Goal: Task Accomplishment & Management: Manage account settings

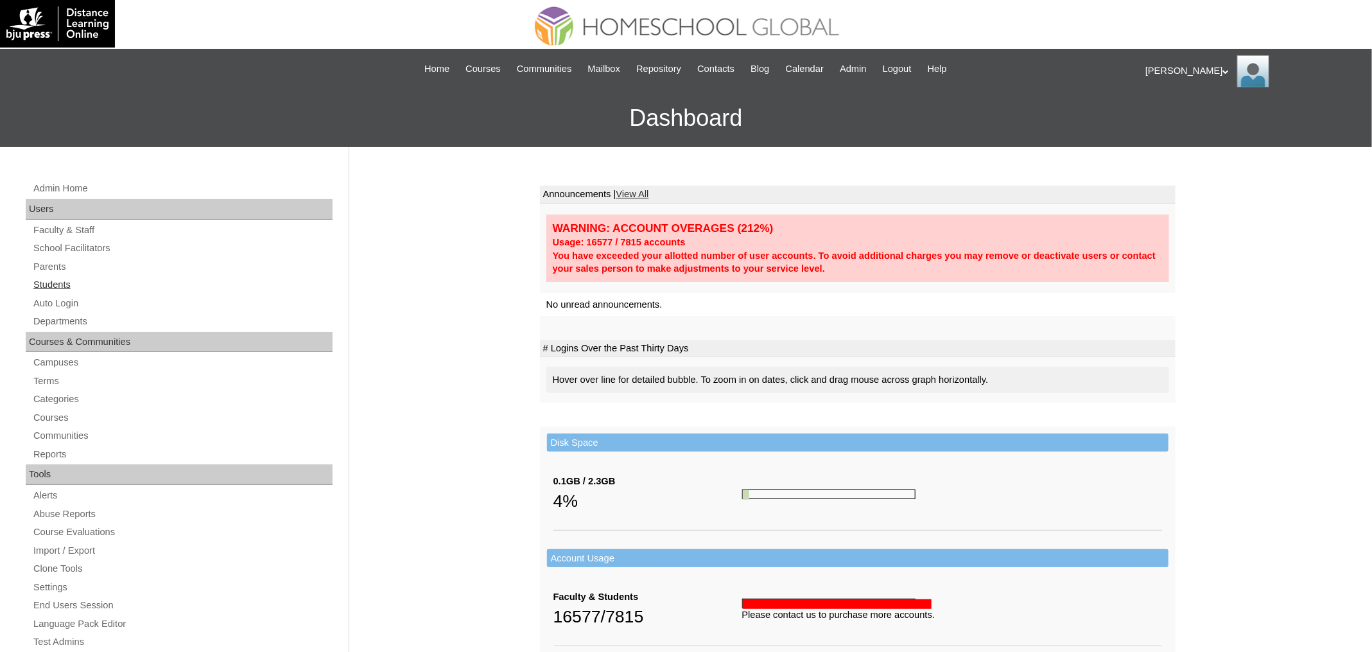
click at [67, 288] on link "Students" at bounding box center [182, 285] width 301 height 16
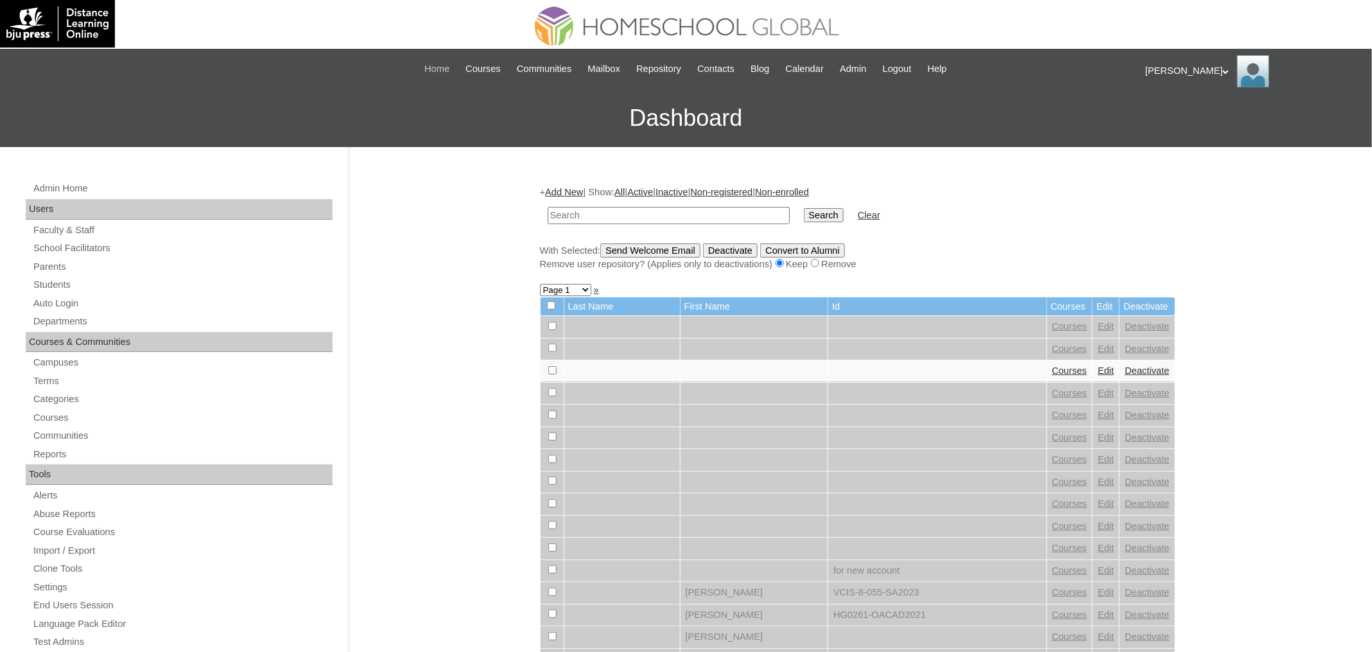
paste input "Nathan Lucas"
type input "Nathan Lucas"
click at [804, 208] on input "Search" at bounding box center [824, 215] width 40 height 14
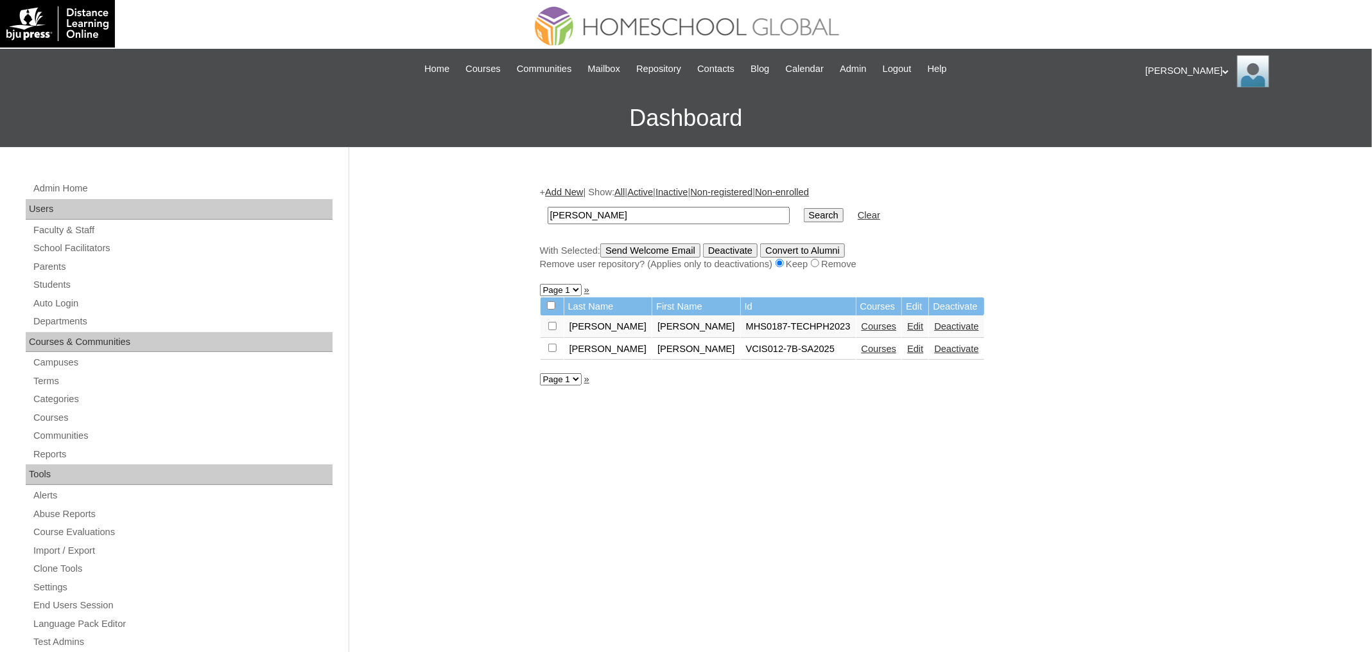
click at [862, 324] on link "Courses" at bounding box center [879, 326] width 35 height 10
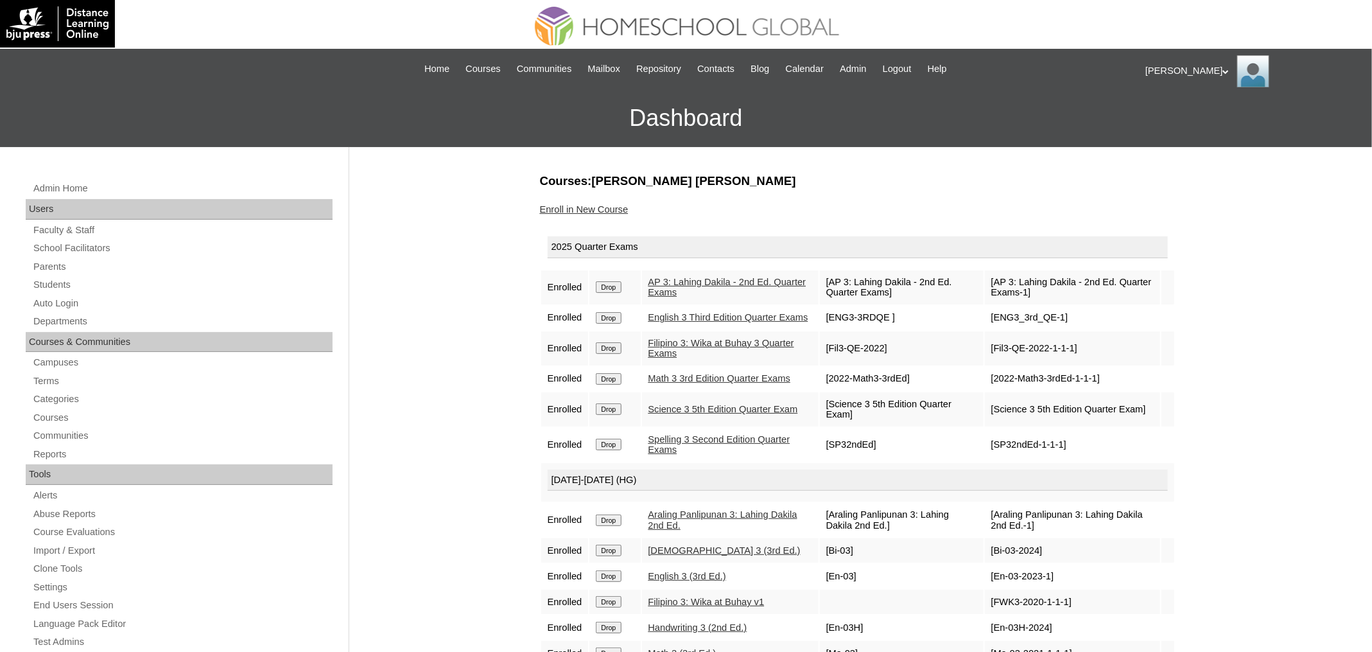
click at [603, 209] on link "Enroll in New Course" at bounding box center [584, 209] width 89 height 10
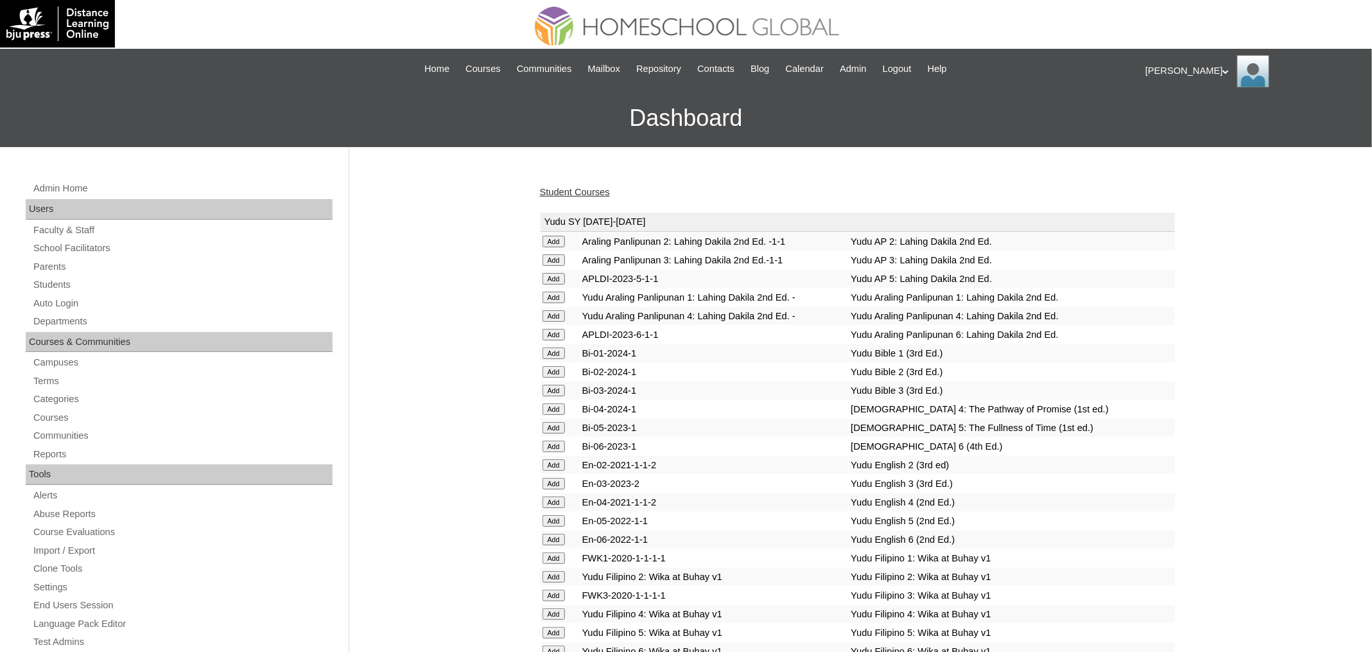
scroll to position [4622, 0]
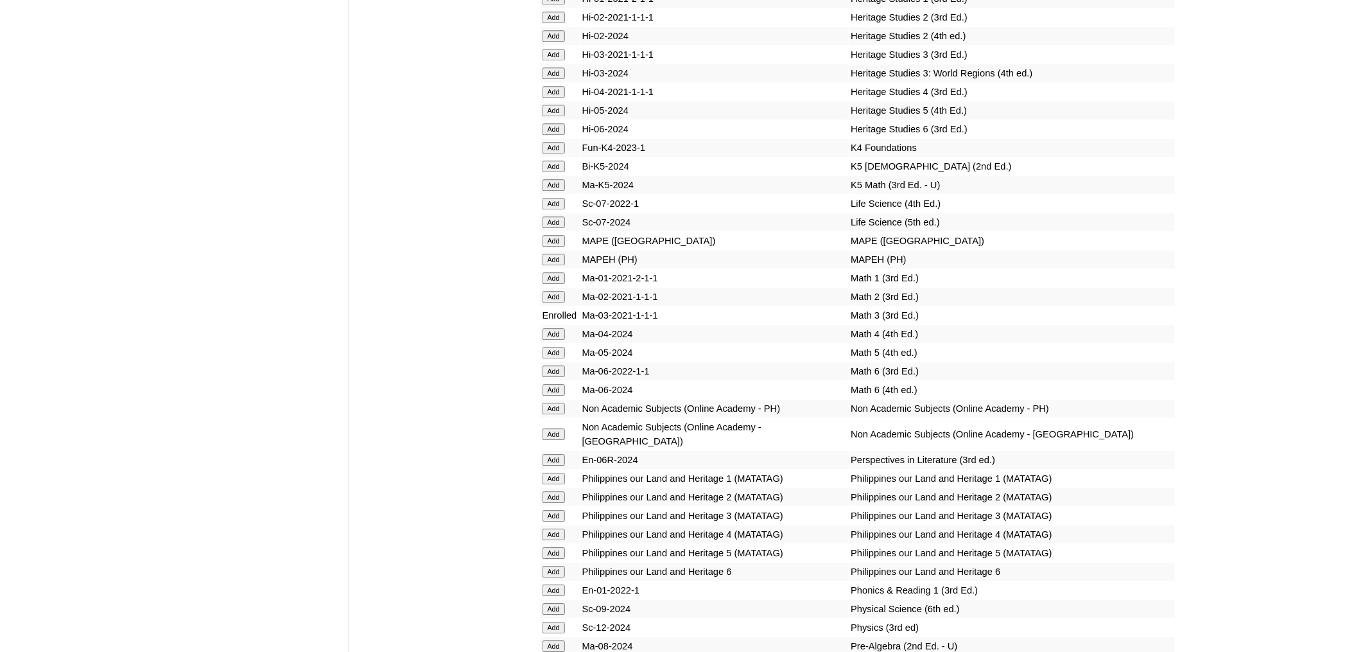
click at [556, 265] on input "Add" at bounding box center [554, 260] width 22 height 12
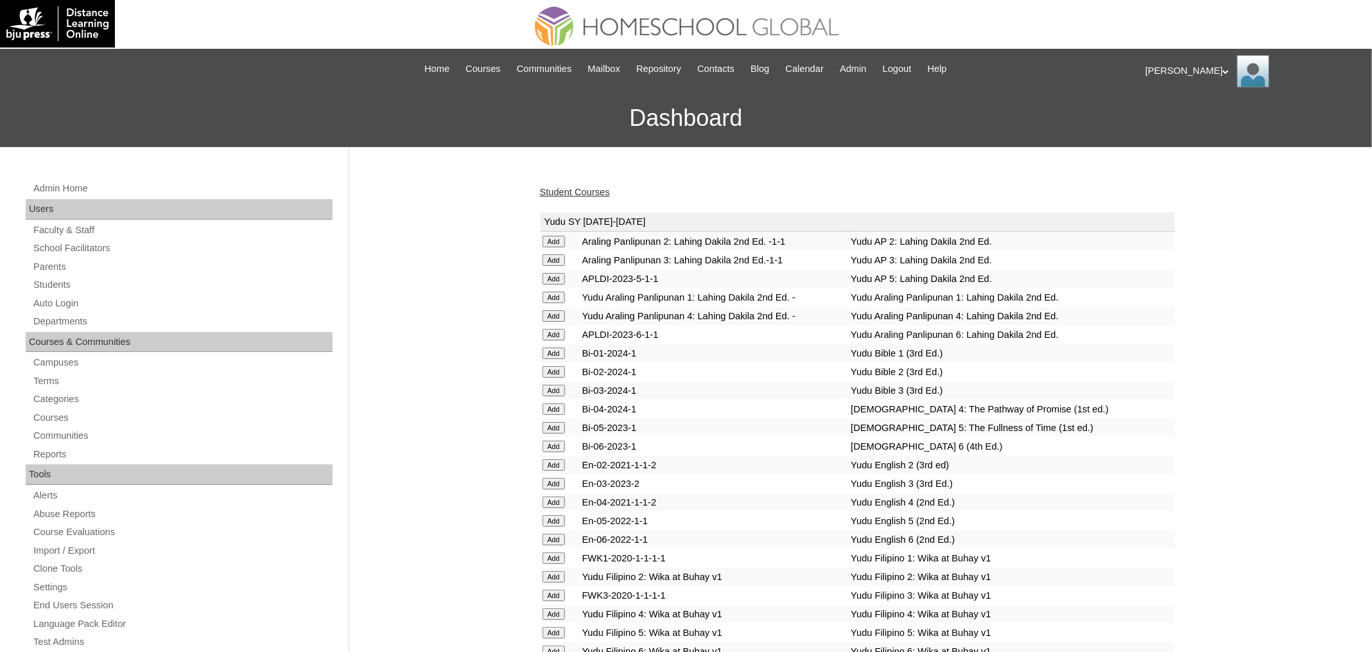
click at [584, 190] on link "Student Courses" at bounding box center [575, 192] width 70 height 10
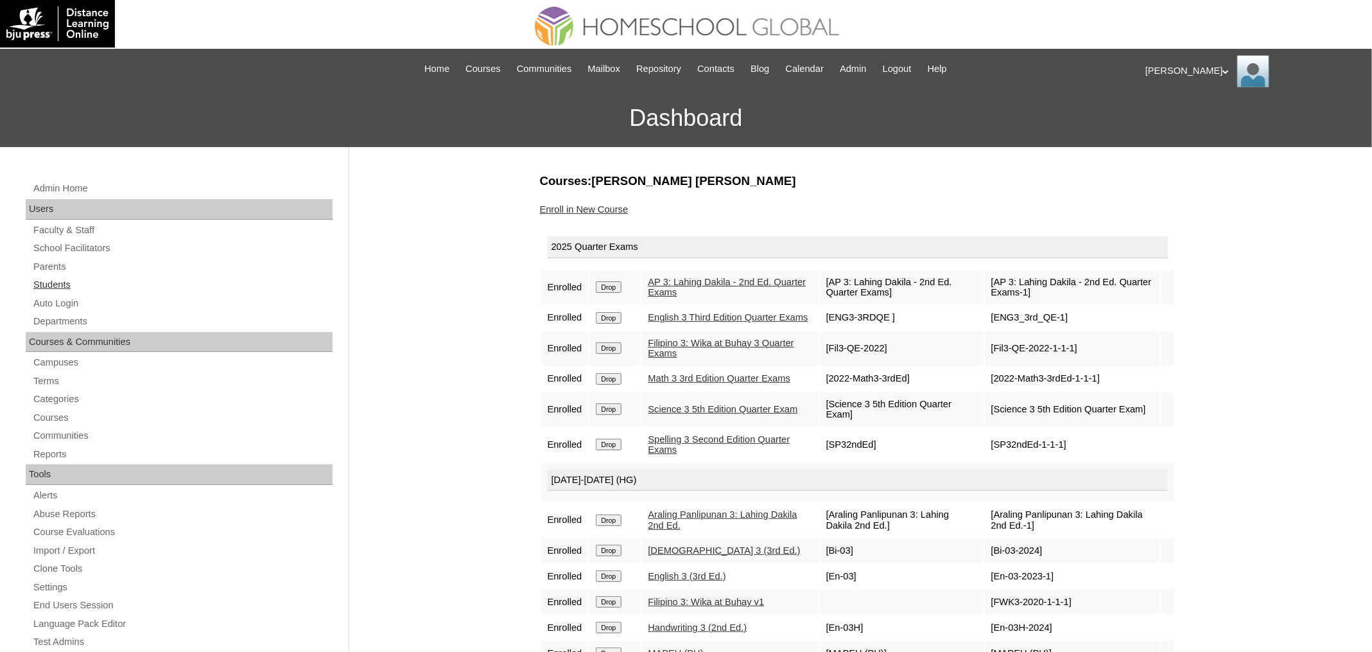
click at [67, 285] on link "Students" at bounding box center [182, 285] width 301 height 16
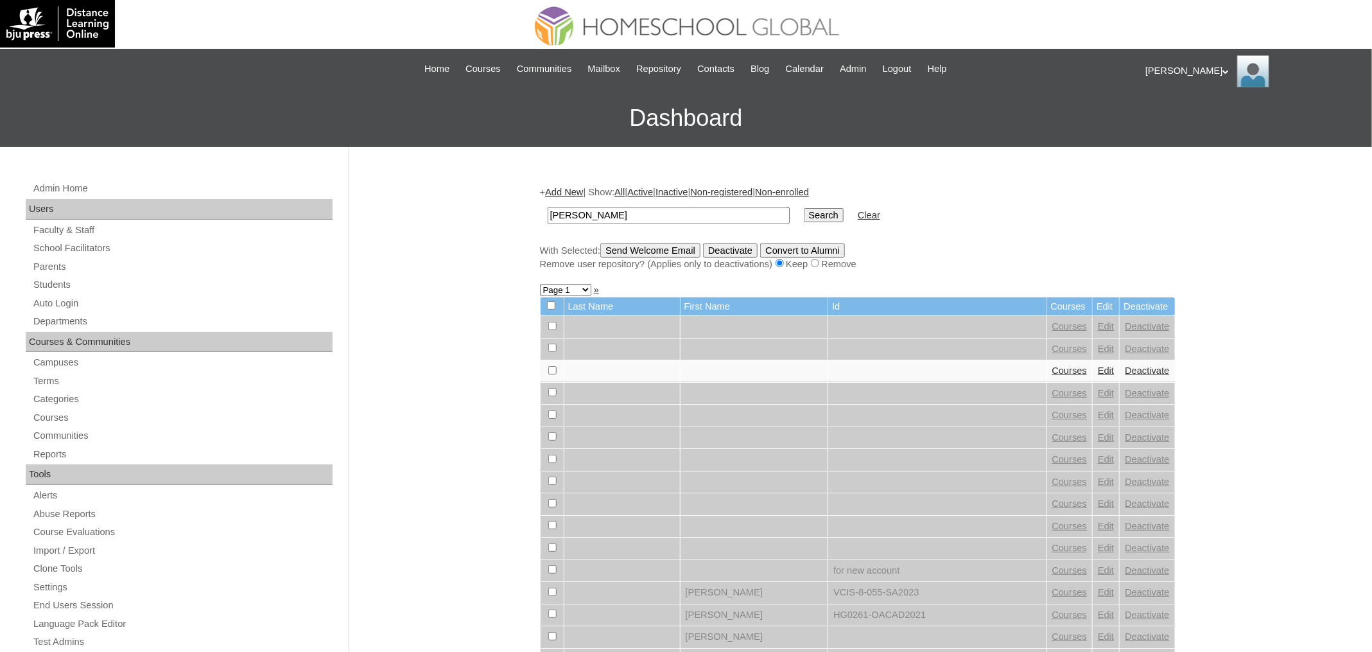
type input "[PERSON_NAME]"
click at [804, 208] on input "Search" at bounding box center [824, 215] width 40 height 14
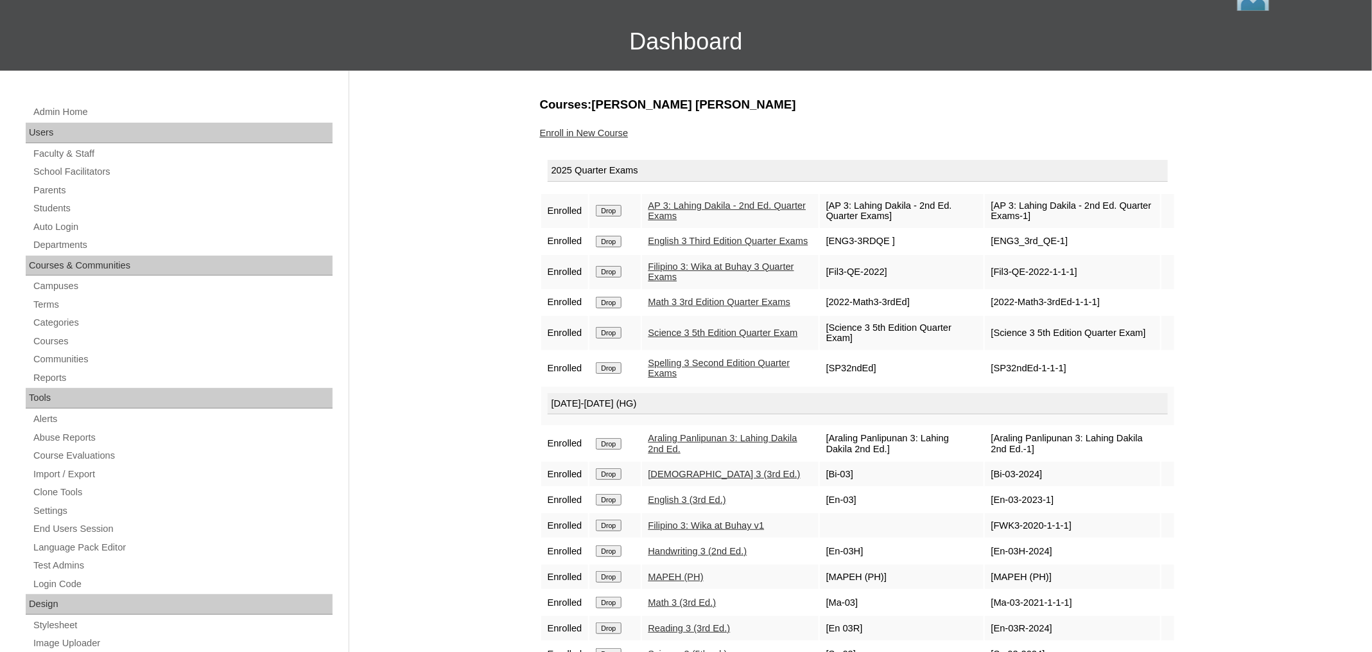
scroll to position [74, 0]
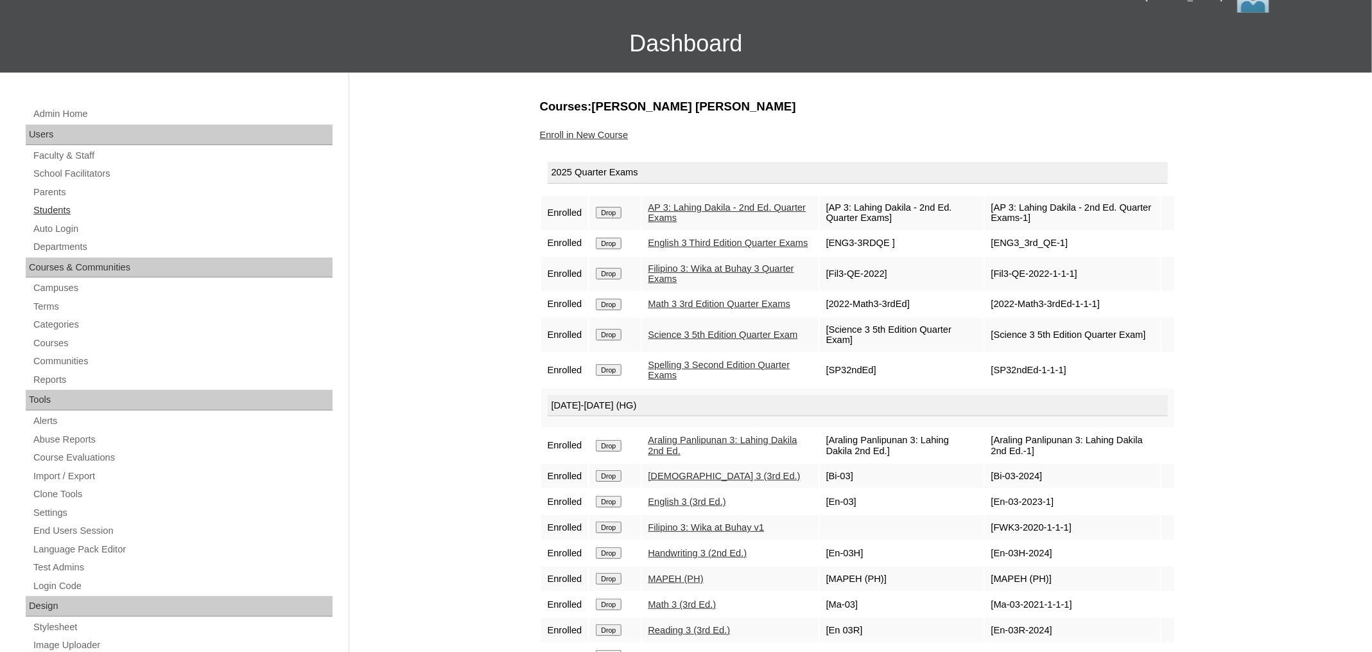
click at [46, 204] on link "Students" at bounding box center [182, 210] width 301 height 16
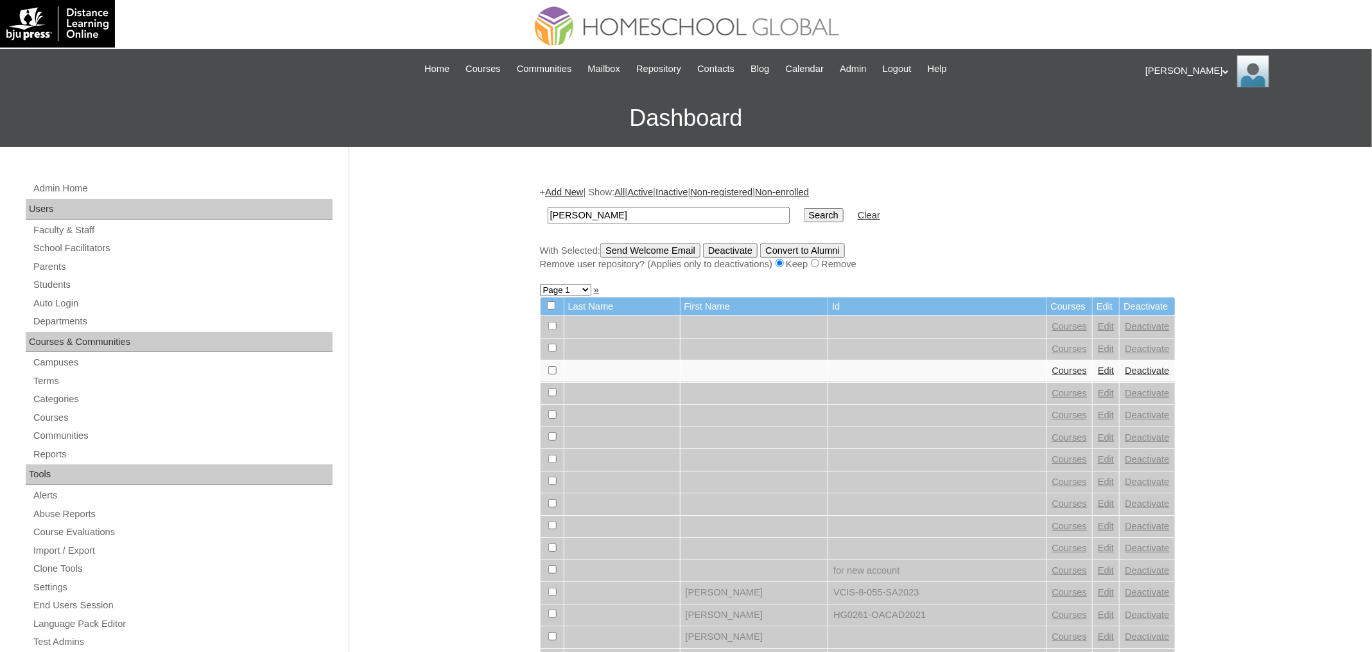
type input "[PERSON_NAME]"
click at [804, 208] on input "Search" at bounding box center [824, 215] width 40 height 14
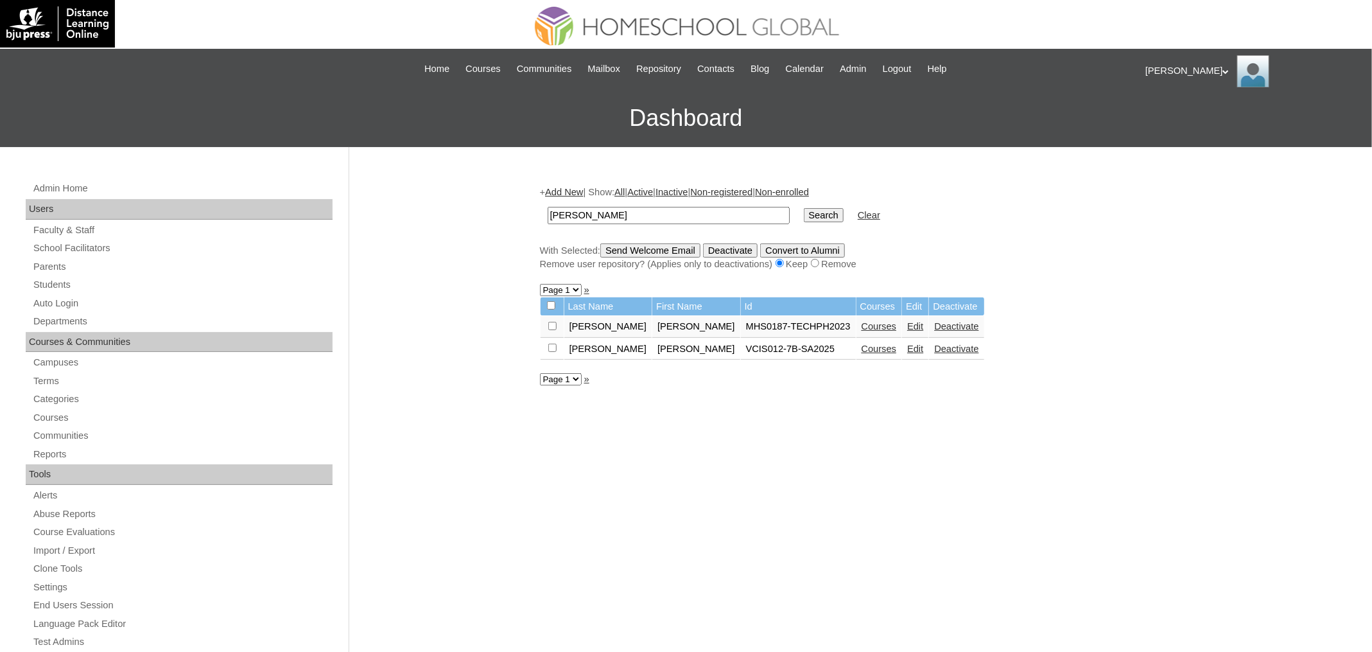
paste input "[PERSON_NAME]"
type input "[PERSON_NAME]"
click at [804, 208] on input "Search" at bounding box center [824, 215] width 40 height 14
click at [862, 322] on link "Courses" at bounding box center [844, 326] width 35 height 10
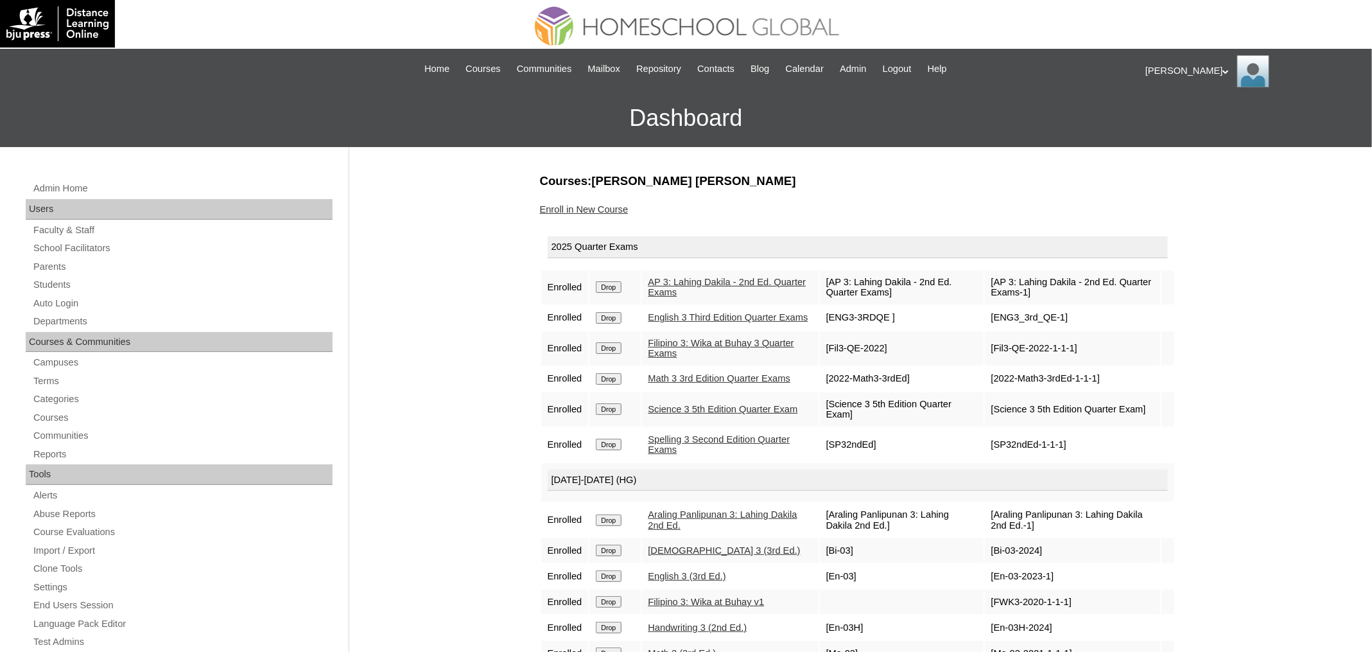
click at [621, 204] on link "Enroll in New Course" at bounding box center [584, 209] width 89 height 10
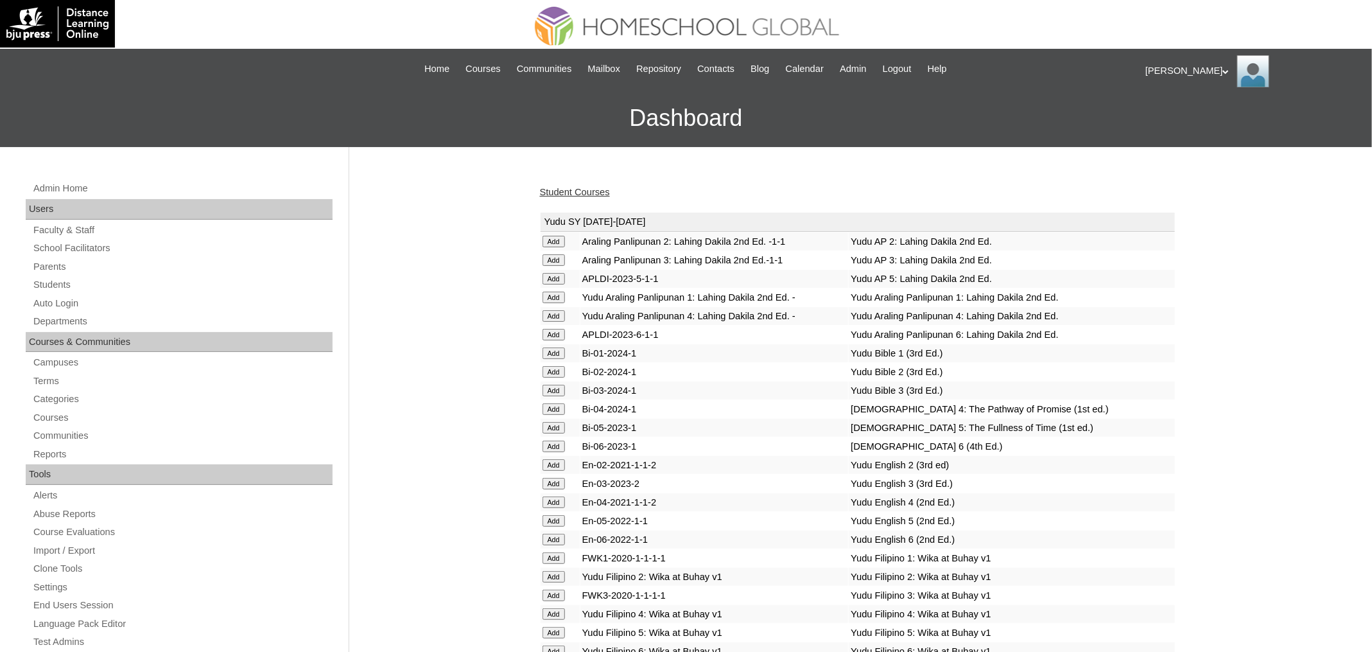
scroll to position [4640, 0]
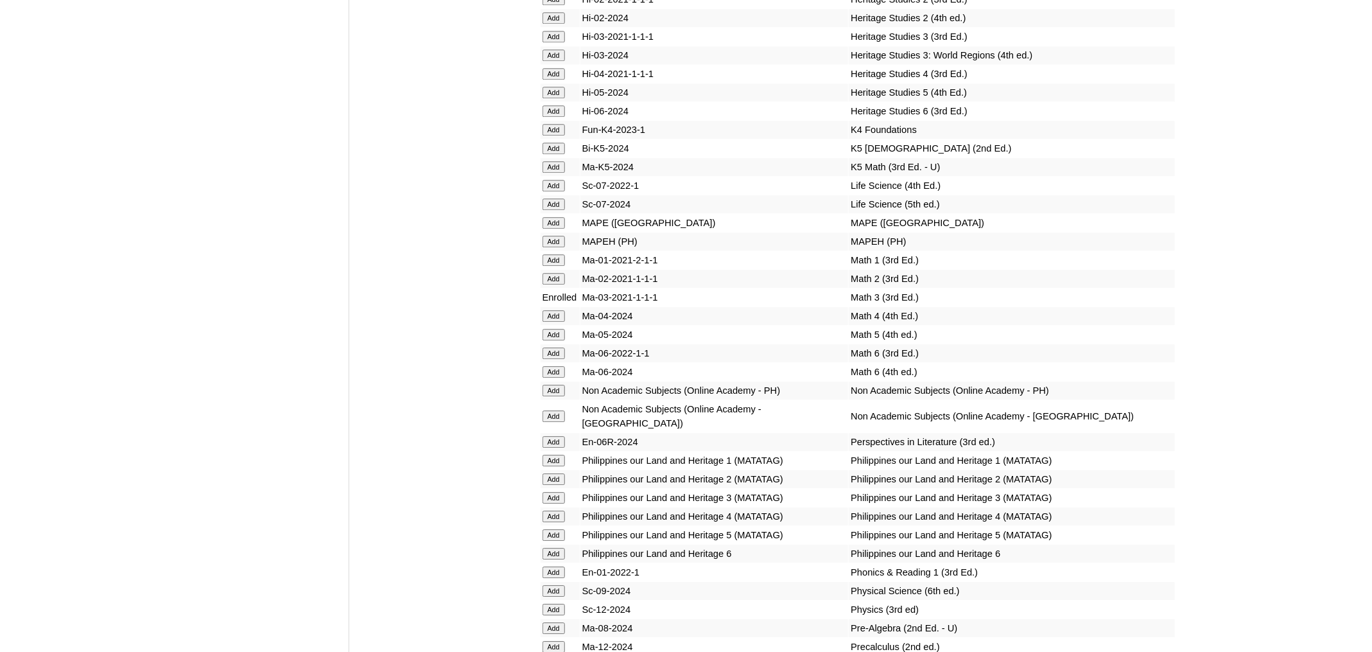
click at [557, 247] on input "Add" at bounding box center [554, 242] width 22 height 12
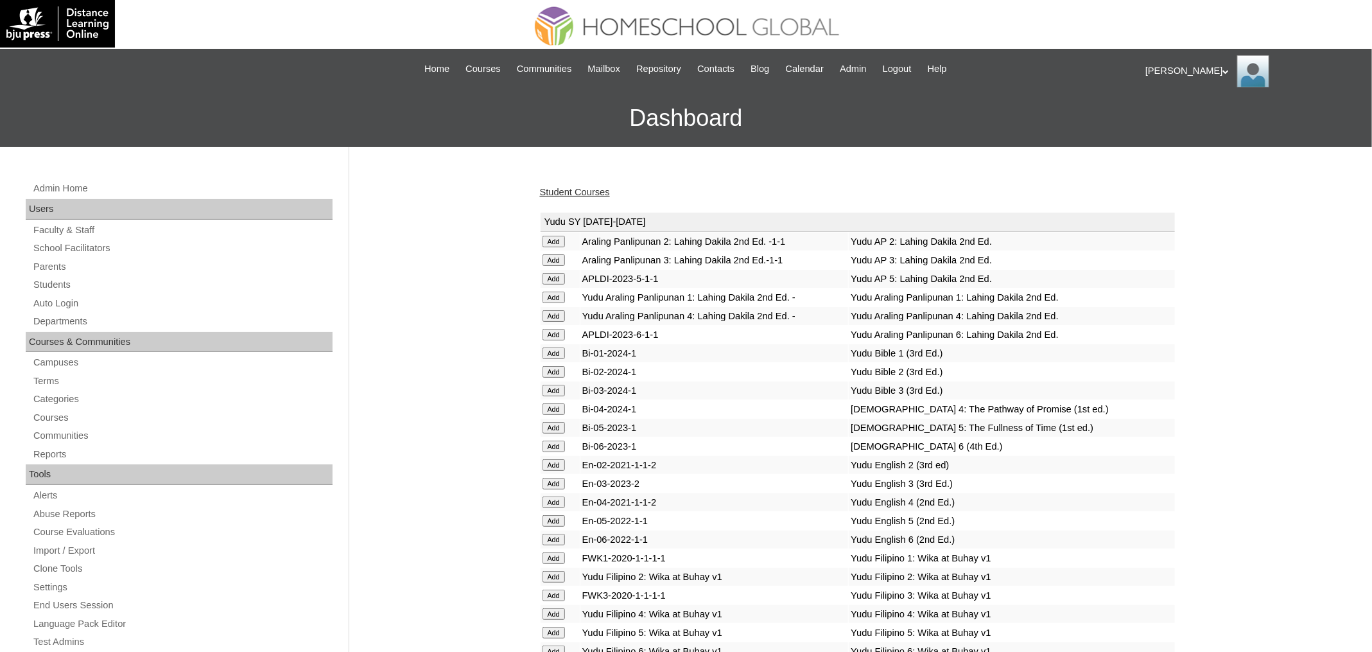
click at [601, 197] on div "Student Courses" at bounding box center [858, 192] width 636 height 13
click at [601, 196] on link "Student Courses" at bounding box center [575, 192] width 70 height 10
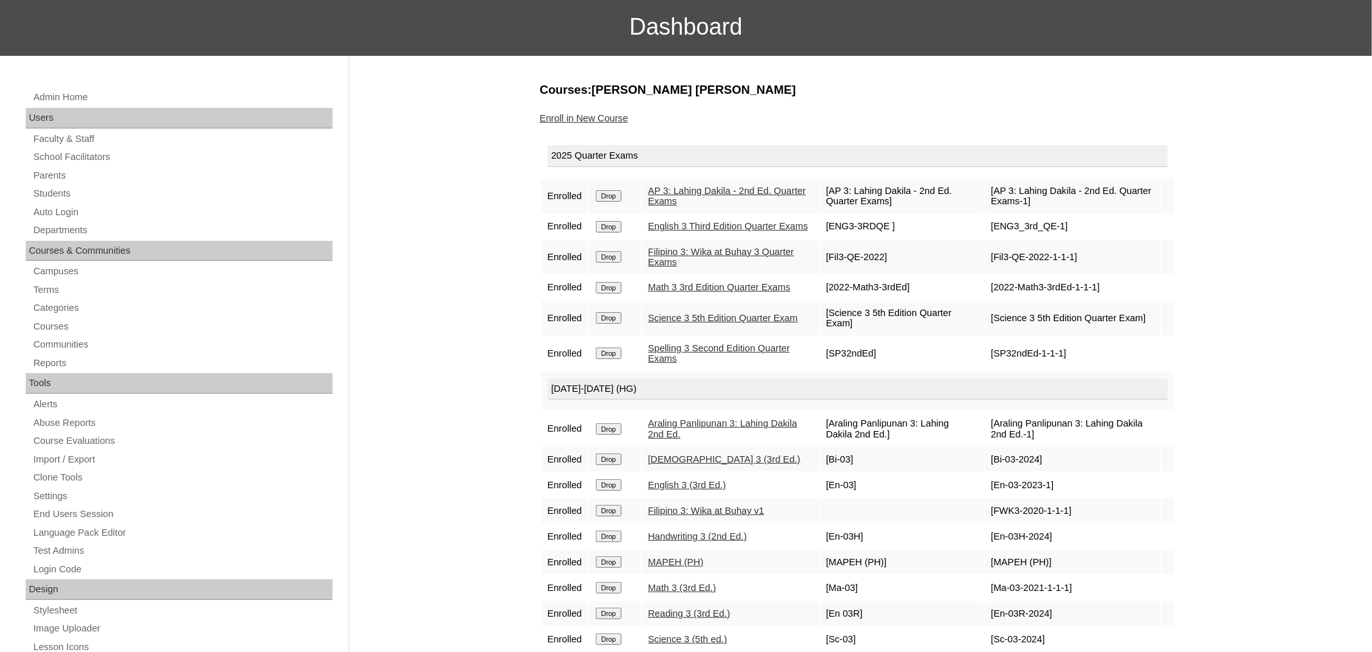
scroll to position [125, 0]
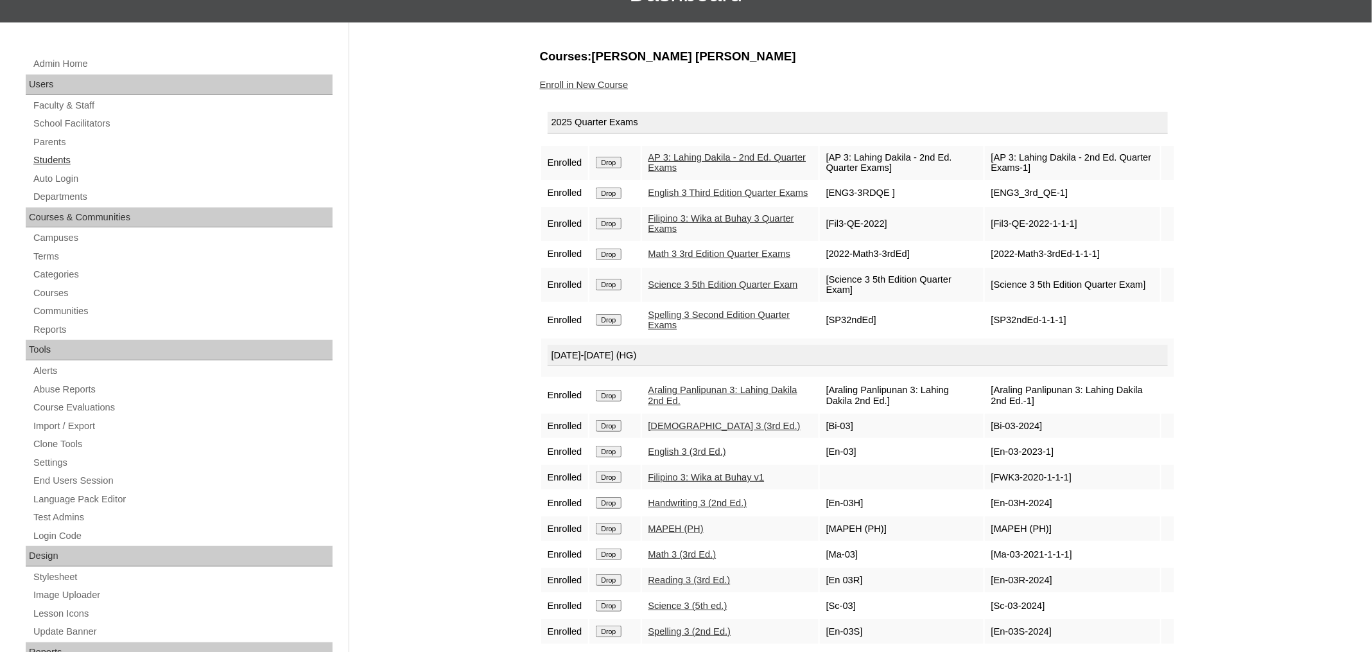
click at [62, 163] on link "Students" at bounding box center [182, 160] width 301 height 16
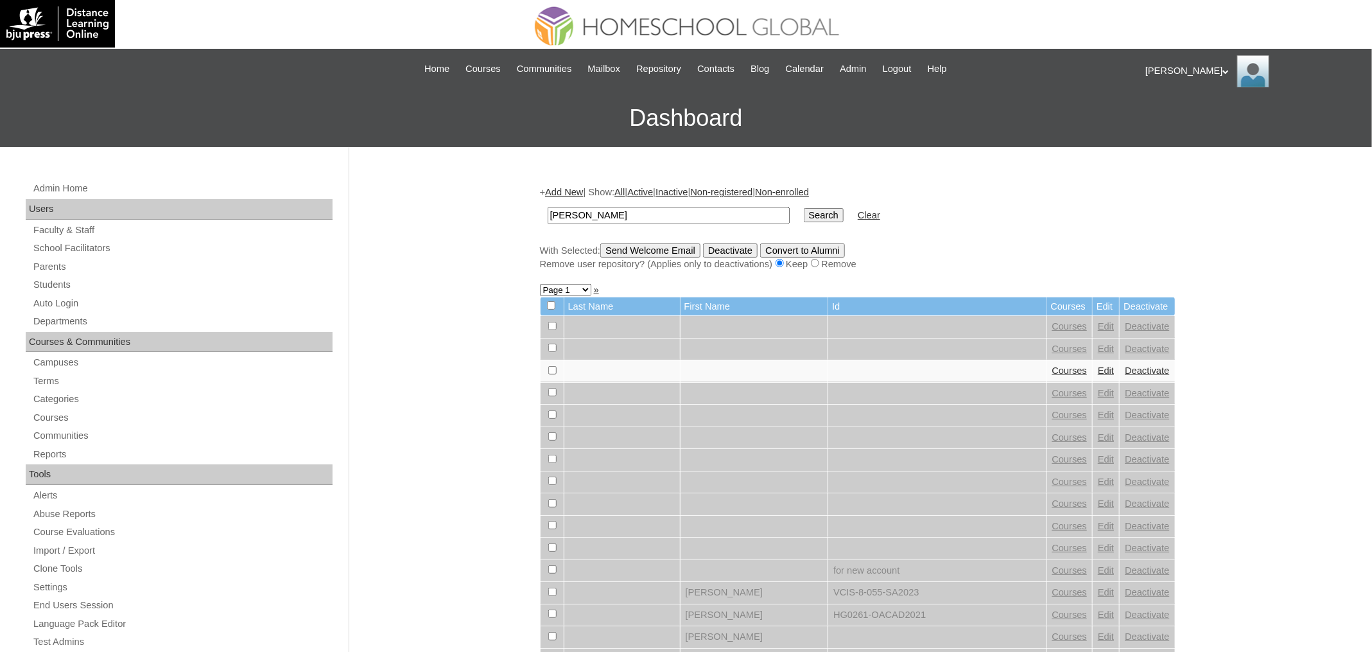
type input "Emma Mikaela"
click at [804, 208] on input "Search" at bounding box center [824, 215] width 40 height 14
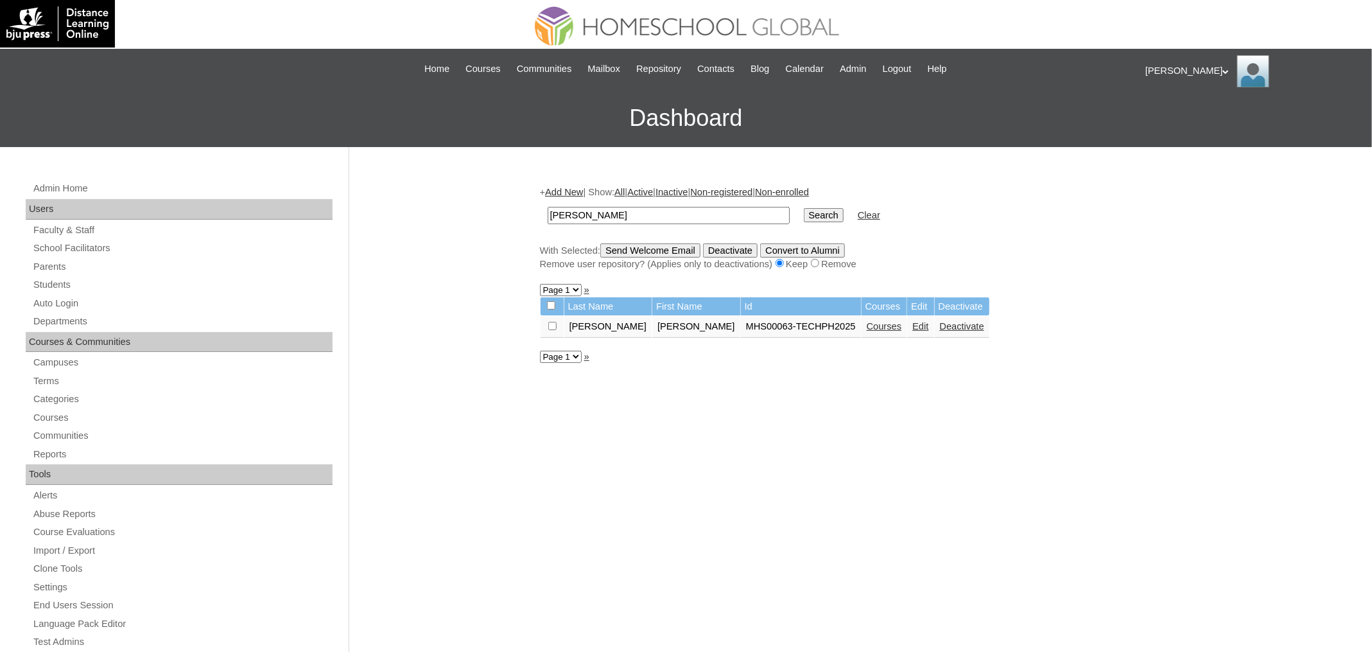
click at [867, 322] on link "Courses" at bounding box center [884, 326] width 35 height 10
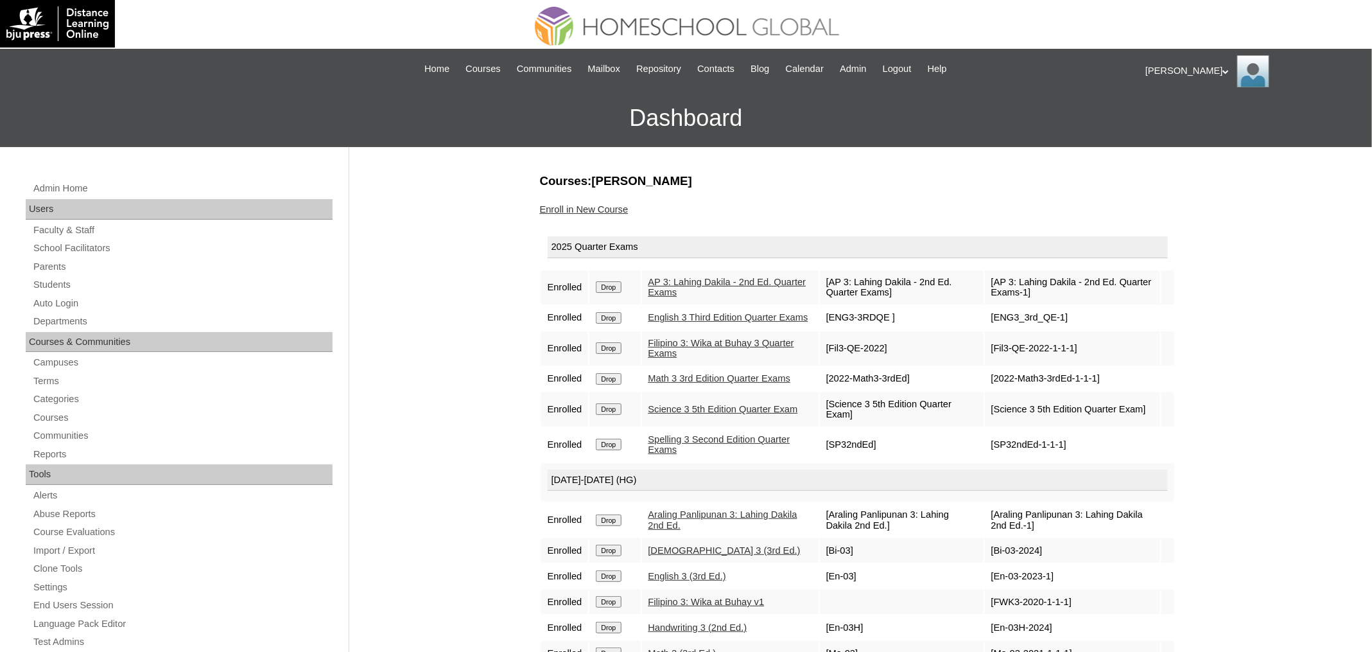
click at [602, 205] on link "Enroll in New Course" at bounding box center [584, 209] width 89 height 10
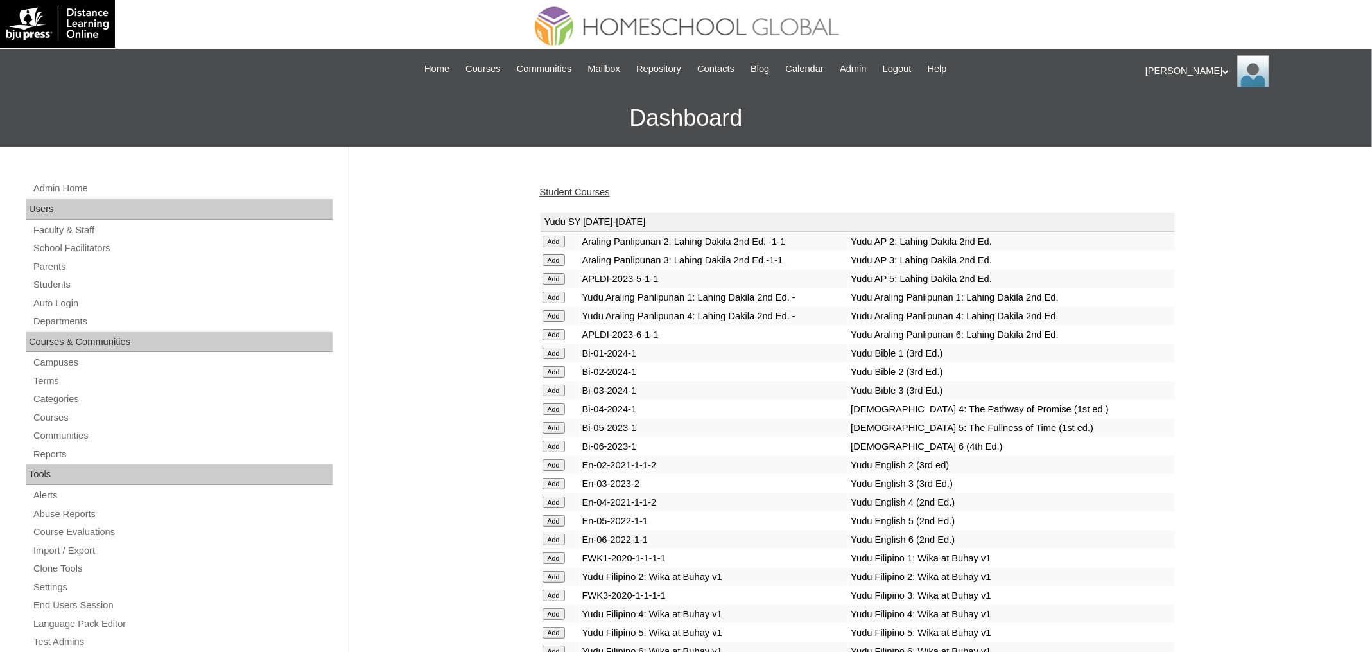
scroll to position [4640, 0]
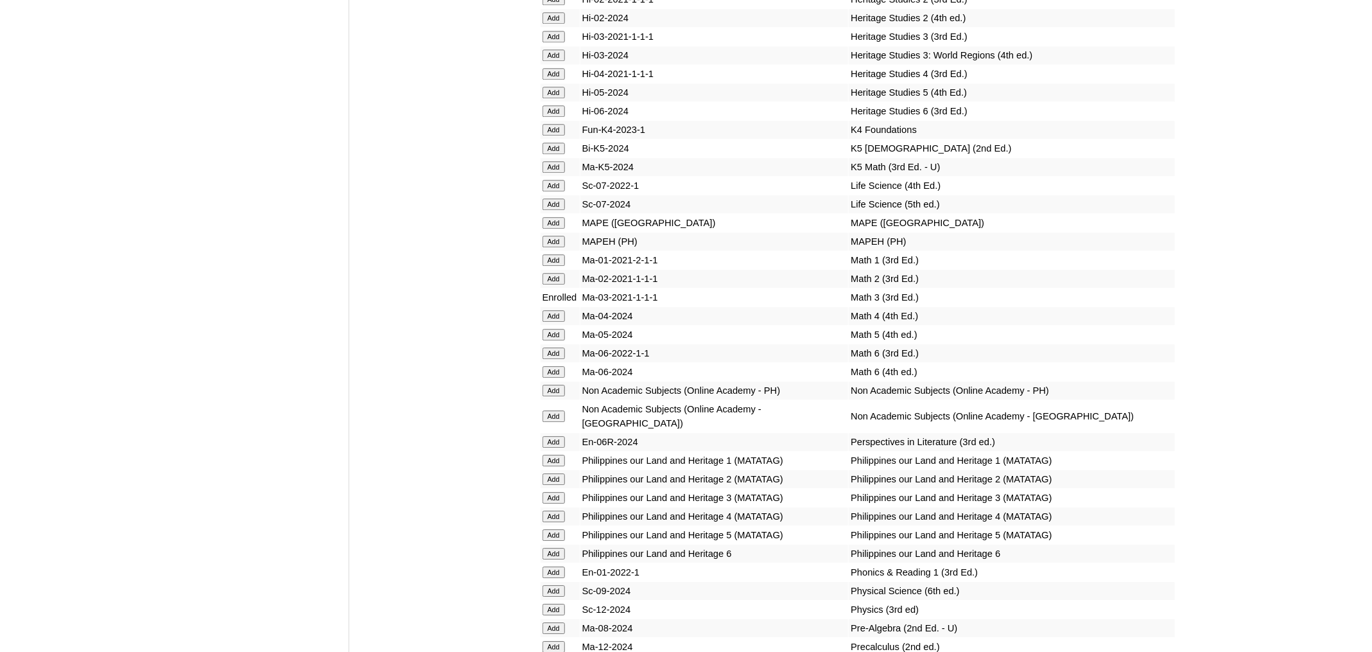
click at [550, 247] on input "Add" at bounding box center [554, 242] width 22 height 12
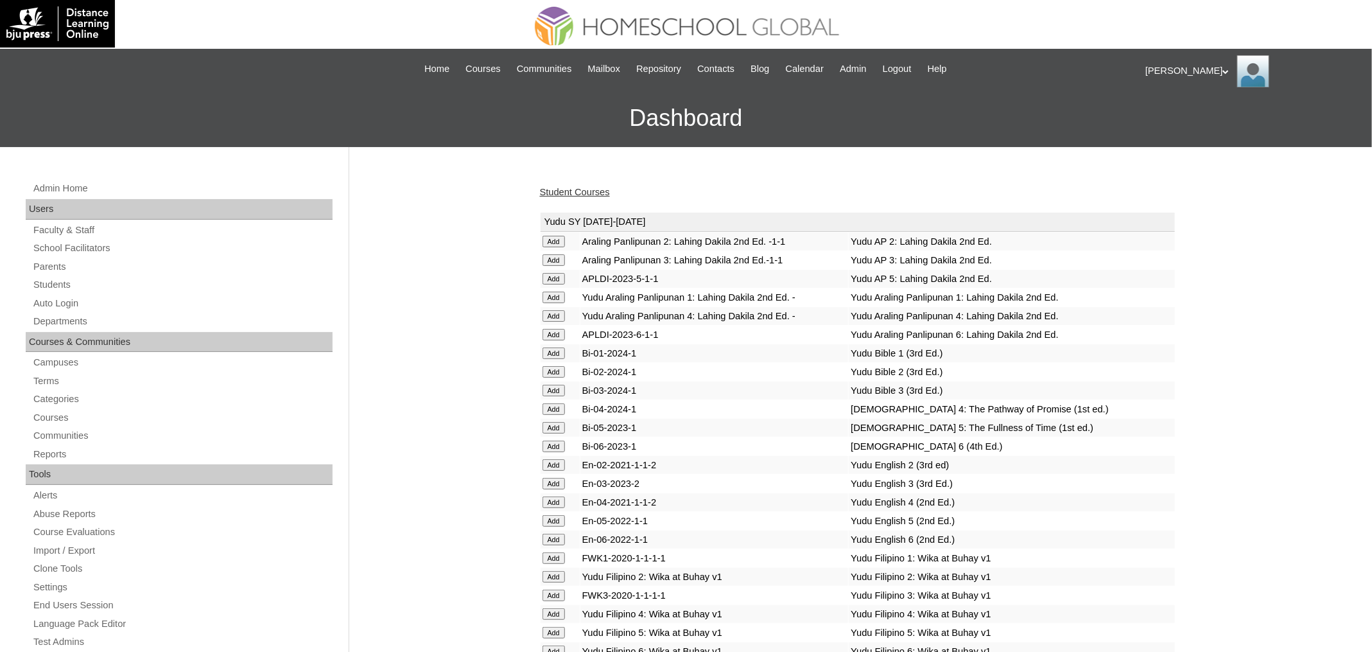
click at [591, 191] on link "Student Courses" at bounding box center [575, 192] width 70 height 10
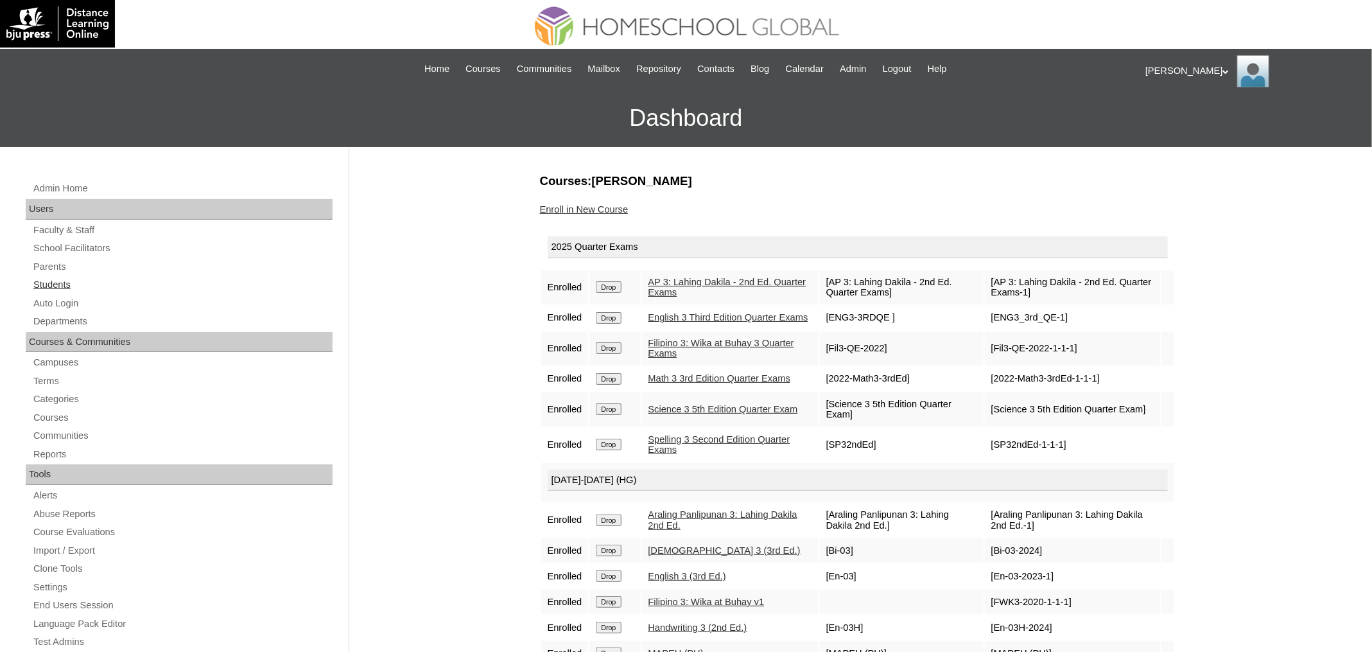
click at [71, 279] on link "Students" at bounding box center [182, 285] width 301 height 16
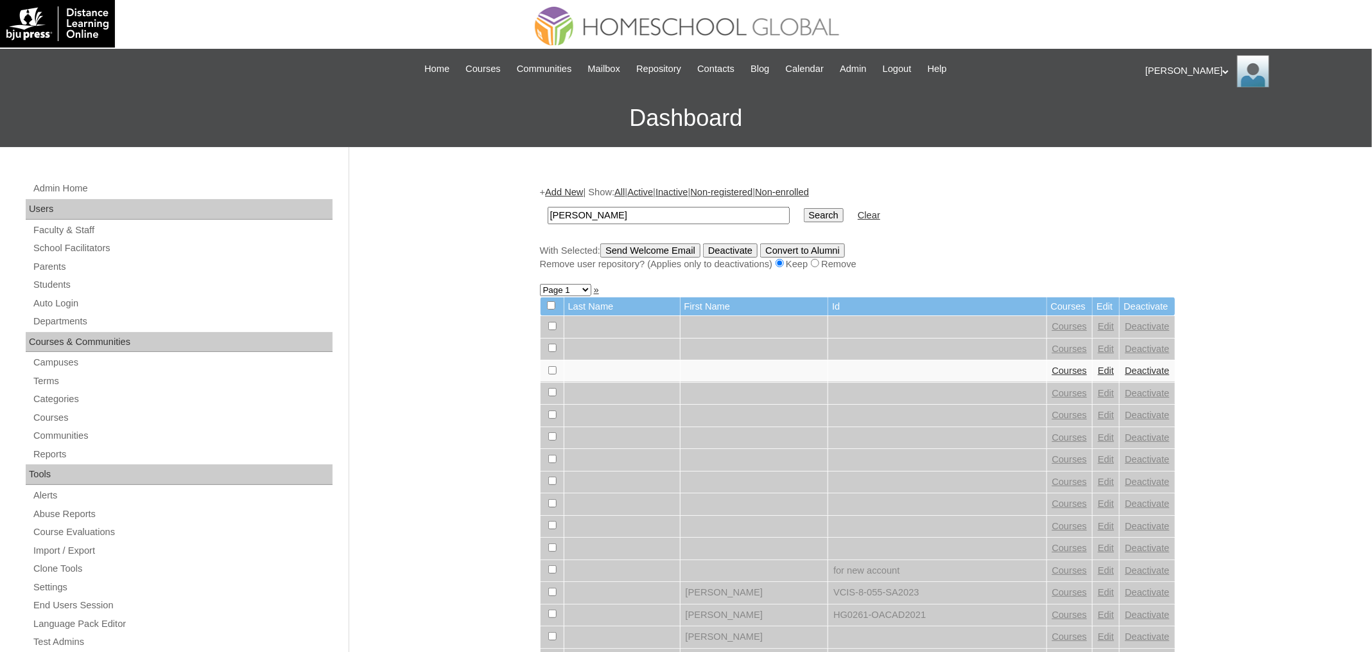
type input "[PERSON_NAME]"
click at [804, 208] on input "Search" at bounding box center [824, 215] width 40 height 14
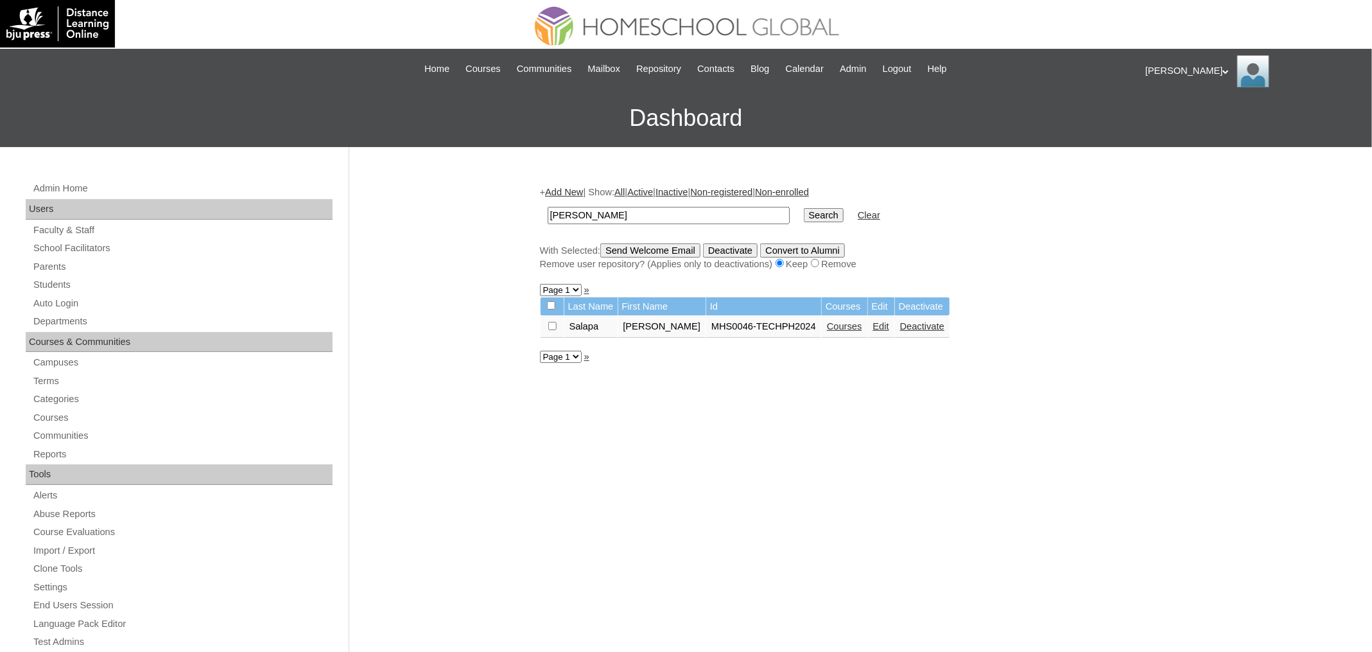
click at [1323, 302] on div "Admin Home Users Faculty & Staff School Facilitators Parents Students Auto Logi…" at bounding box center [686, 590] width 1372 height 886
click at [853, 326] on link "Courses" at bounding box center [844, 326] width 35 height 10
